Goal: Information Seeking & Learning: Check status

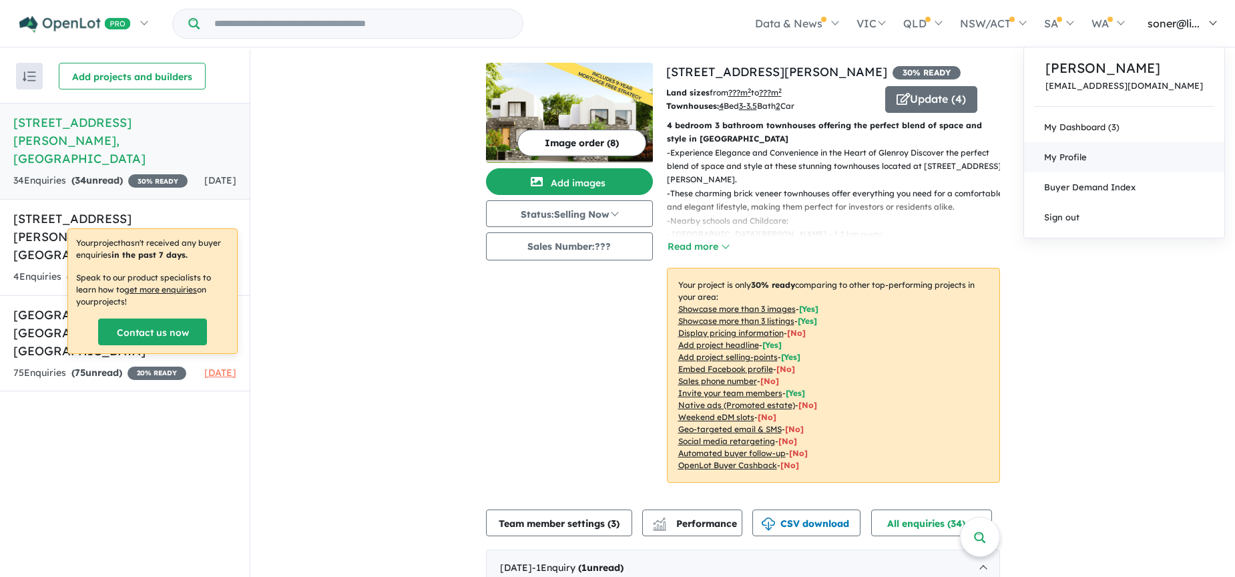
click at [1150, 163] on link "My Profile" at bounding box center [1124, 157] width 200 height 30
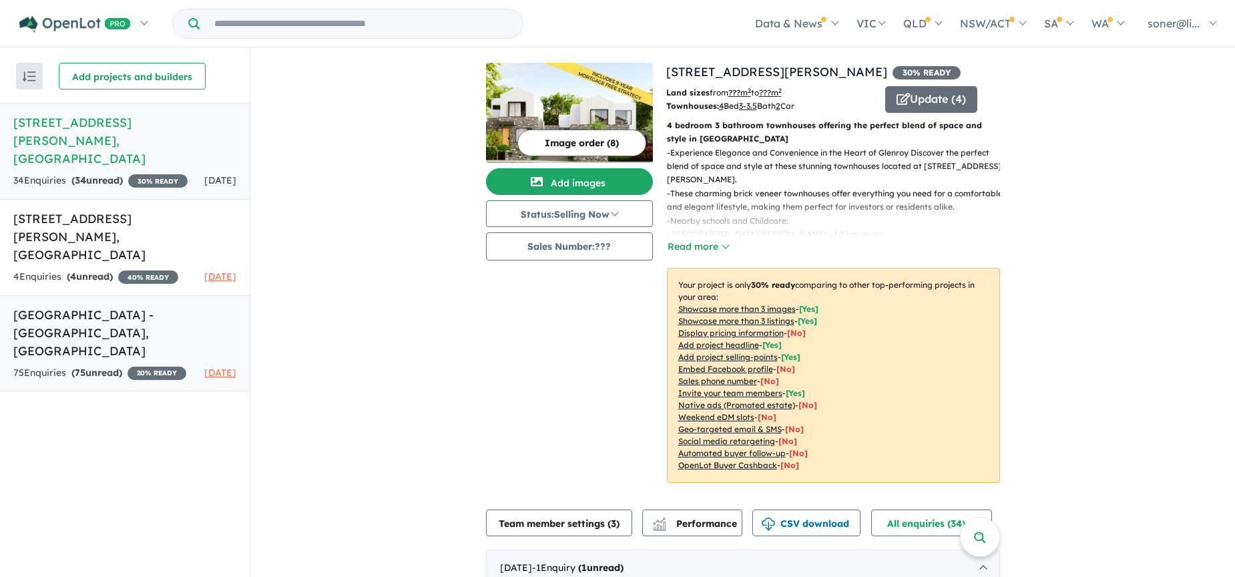
click at [113, 306] on h5 "[GEOGRAPHIC_DATA] - [GEOGRAPHIC_DATA] , [GEOGRAPHIC_DATA]" at bounding box center [124, 333] width 223 height 54
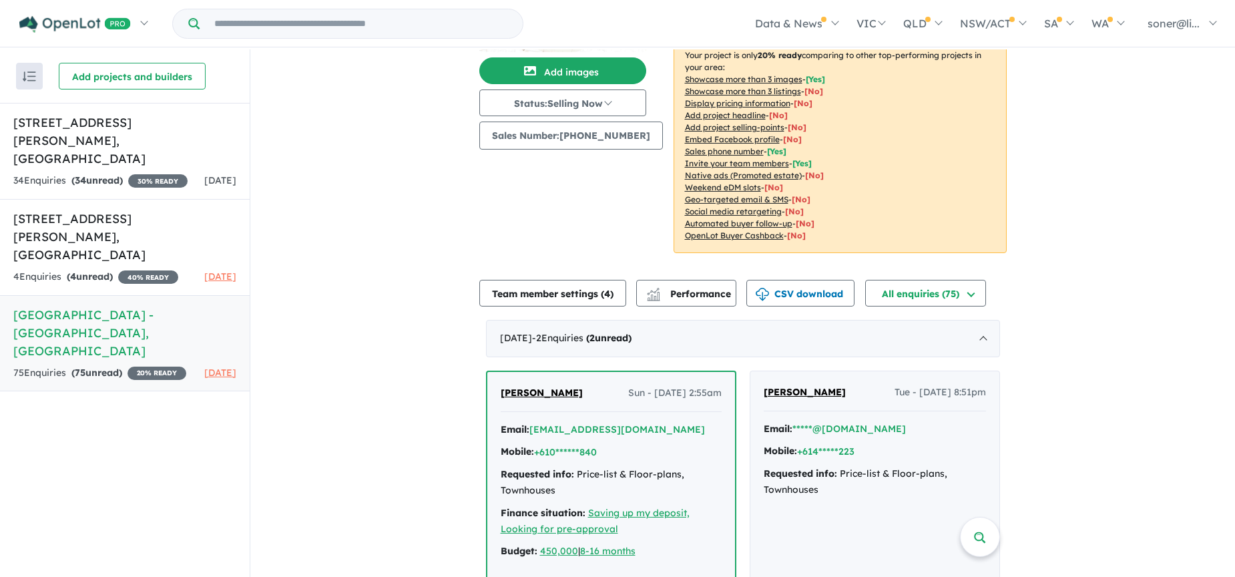
scroll to position [115, 0]
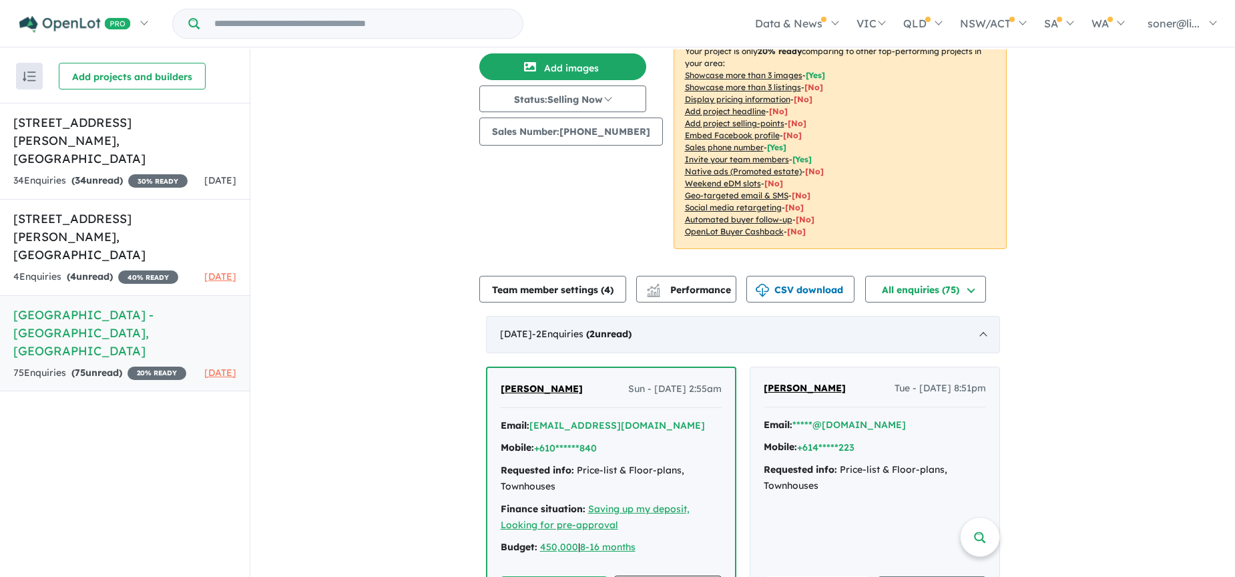
click at [939, 328] on div "[DATE] - 2 Enquir ies ( 2 unread)" at bounding box center [743, 334] width 514 height 37
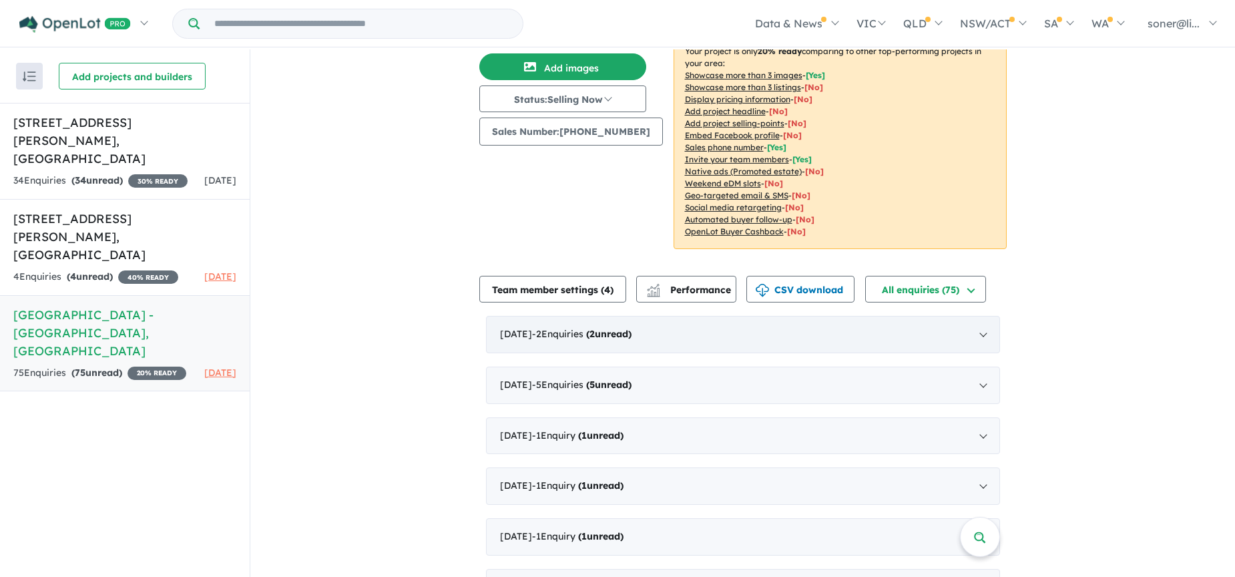
click at [938, 329] on div "[DATE] - 2 Enquir ies ( 2 unread)" at bounding box center [743, 334] width 514 height 37
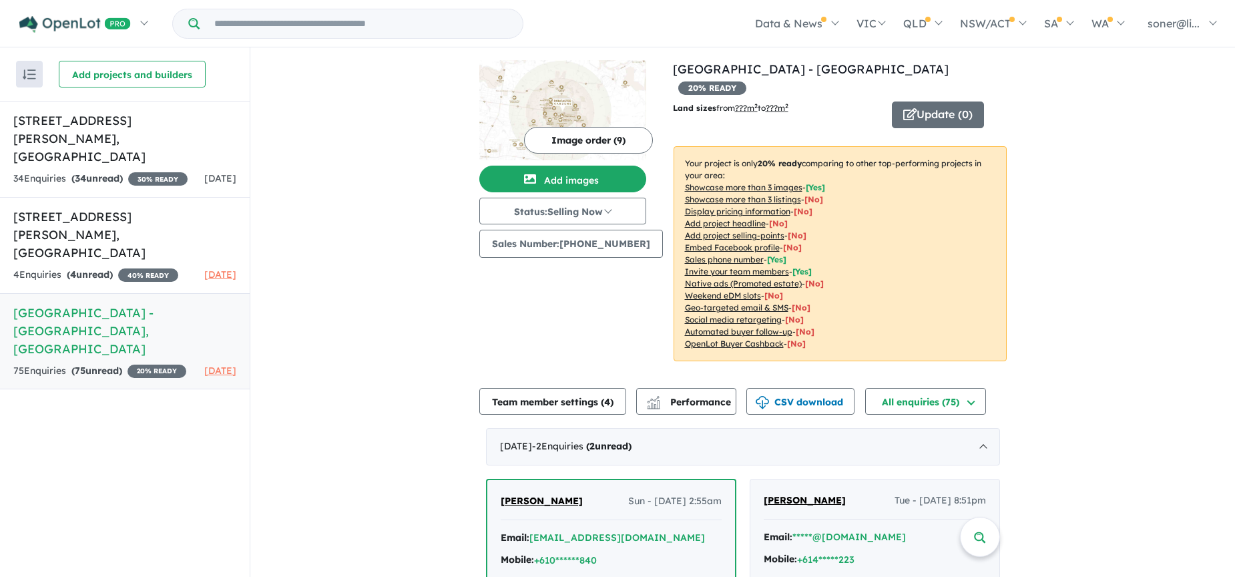
scroll to position [0, 0]
drag, startPoint x: 728, startPoint y: 148, endPoint x: 899, endPoint y: 146, distance: 170.9
click at [899, 147] on p "Your project is only 20 % ready comparing to other top-performing projects in y…" at bounding box center [840, 254] width 333 height 215
